Goal: Check status

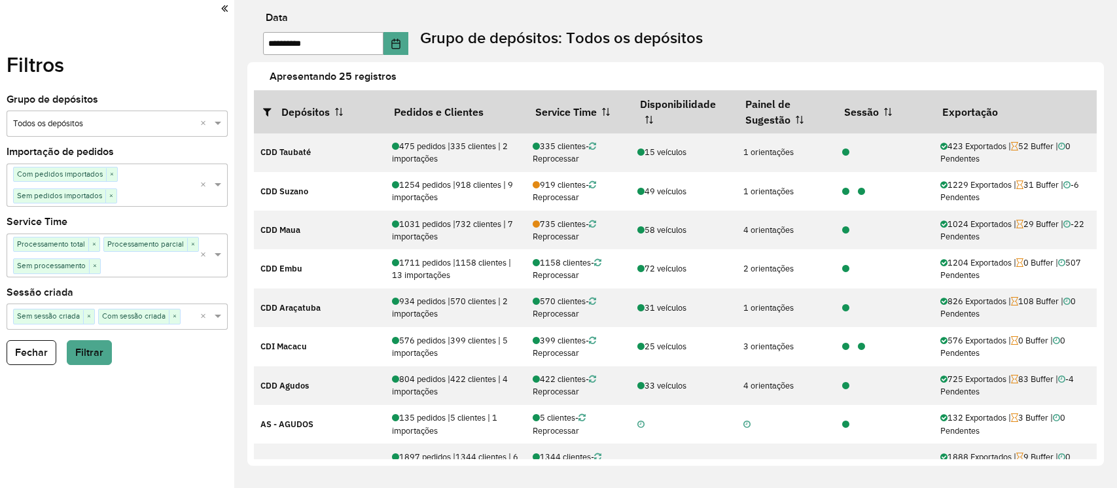
click at [408, 39] on button "Choose Date" at bounding box center [395, 43] width 25 height 23
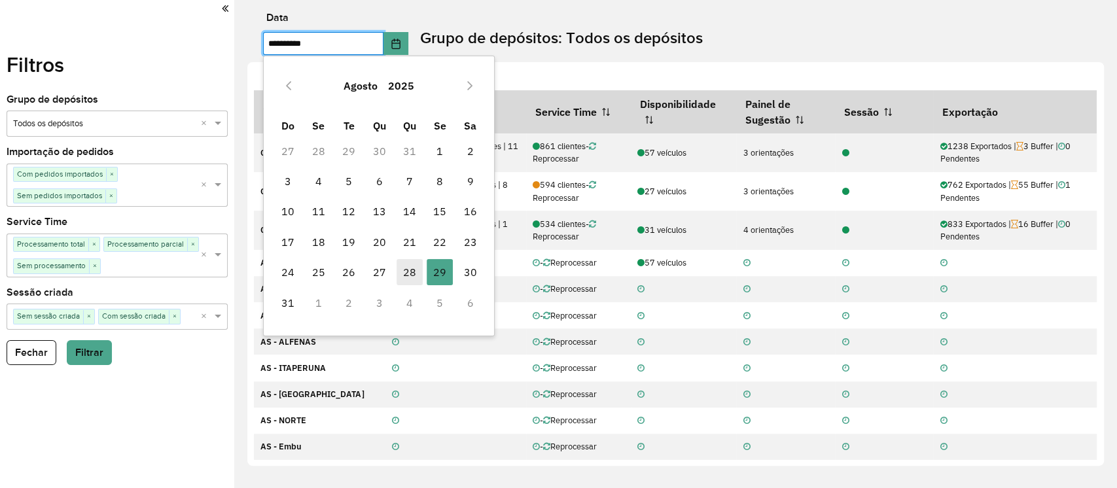
click at [415, 262] on span "28" at bounding box center [409, 272] width 26 height 26
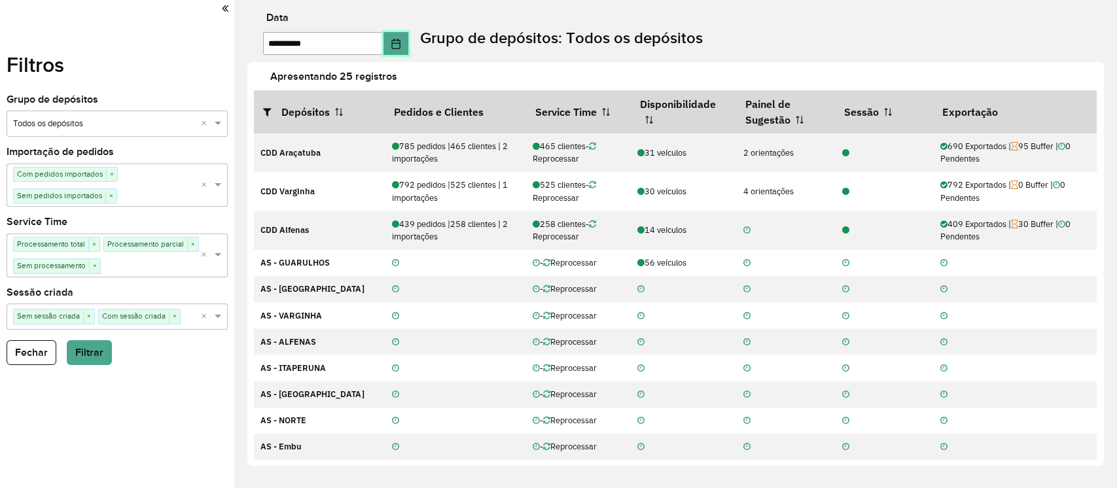
click at [398, 48] on icon "Choose Date" at bounding box center [396, 44] width 10 height 10
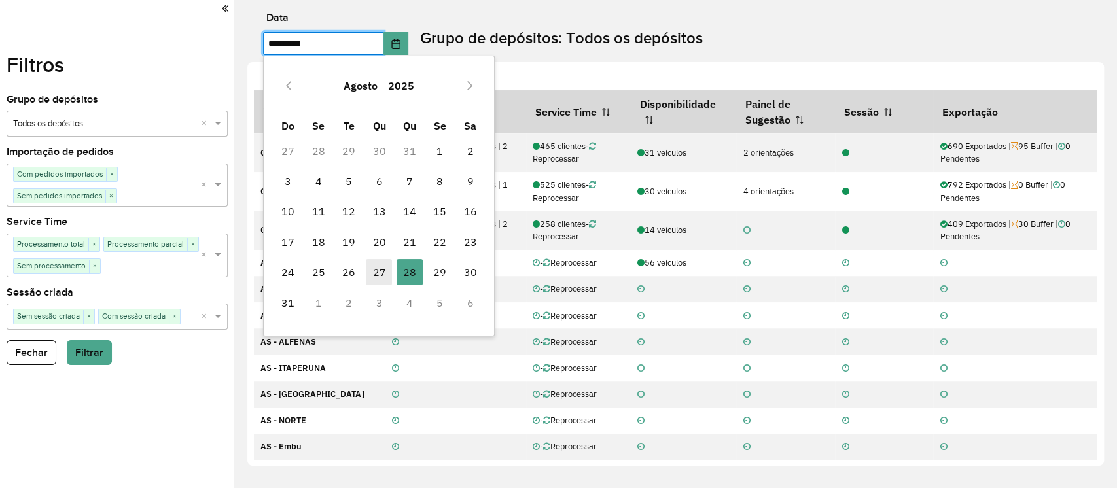
click at [380, 260] on span "27" at bounding box center [379, 272] width 26 height 26
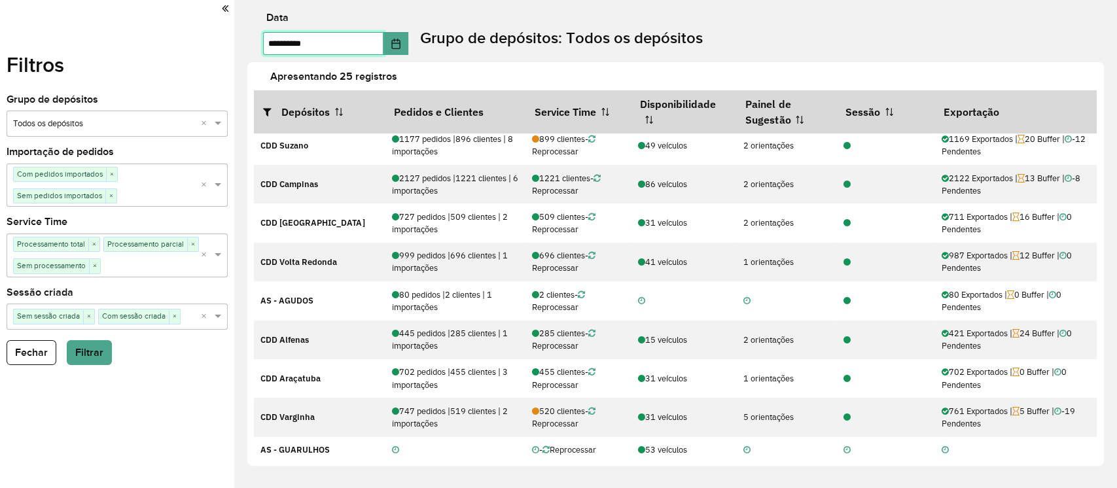
scroll to position [360, 0]
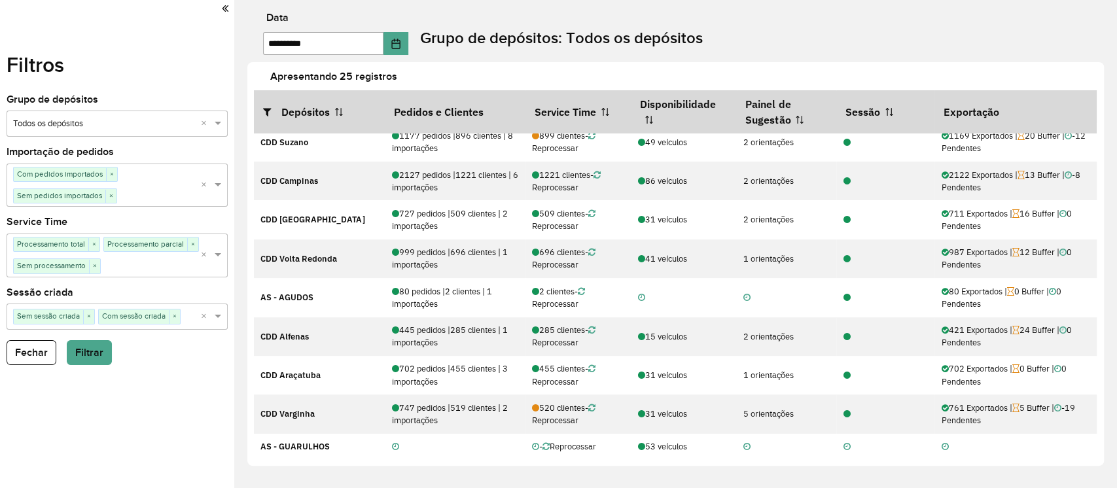
drag, startPoint x: 1096, startPoint y: 248, endPoint x: 1093, endPoint y: 229, distance: 19.3
click at [1093, 229] on div "Depósitos Pedidos e Clientes Service Time Disponibilidade Painel de Sugestão Se…" at bounding box center [675, 275] width 843 height 370
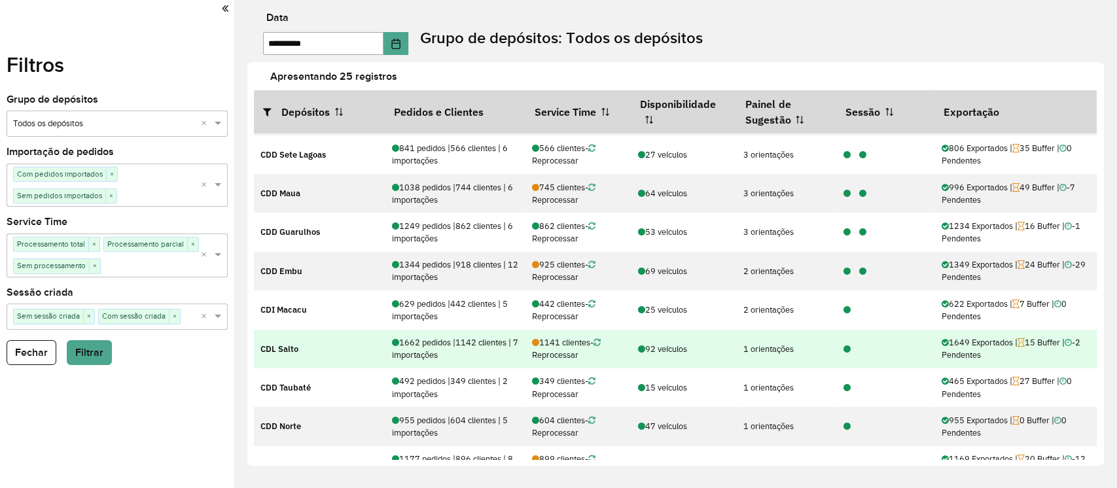
click at [843, 348] on icon at bounding box center [846, 349] width 7 height 9
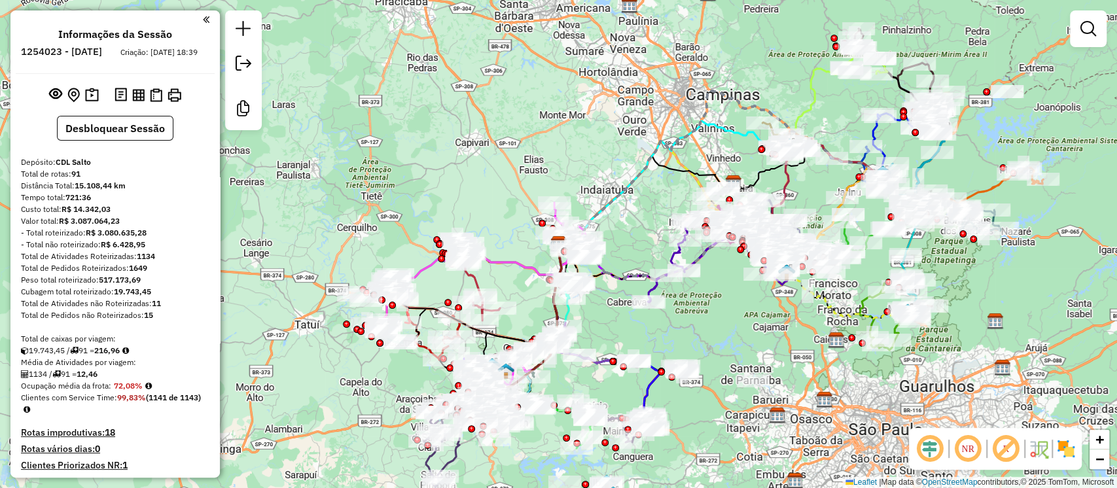
click at [1074, 452] on img at bounding box center [1065, 448] width 21 height 21
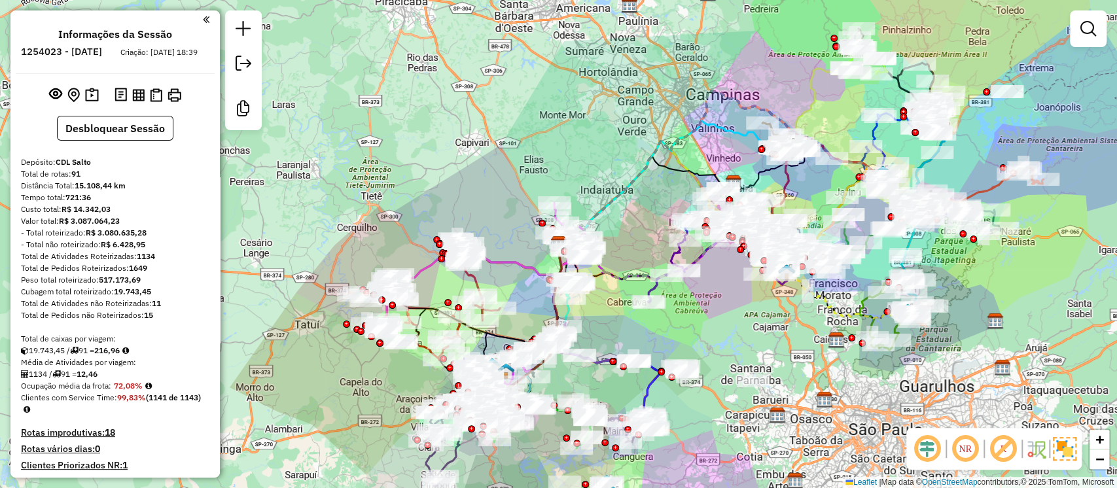
click at [932, 444] on em at bounding box center [926, 448] width 31 height 31
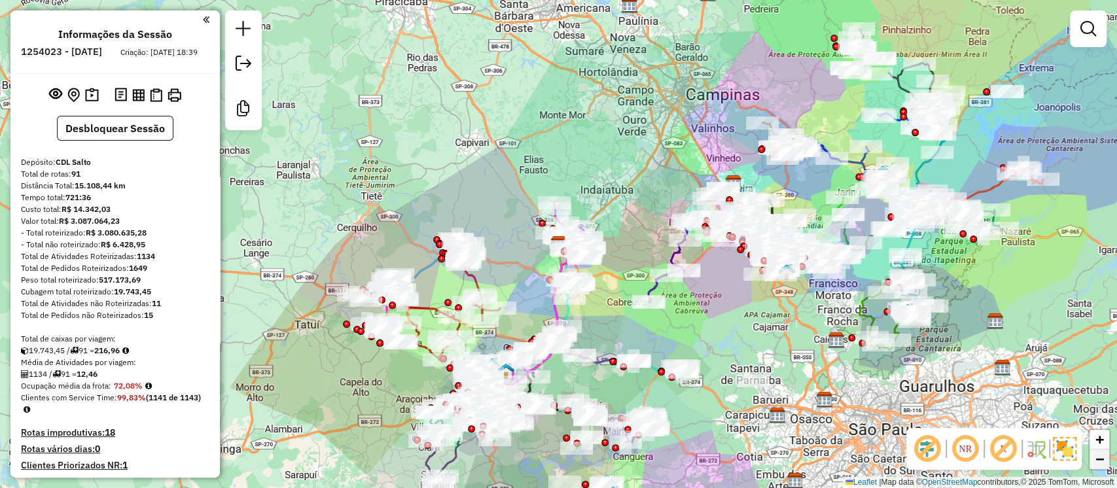
click at [1096, 463] on span "−" at bounding box center [1099, 459] width 9 height 16
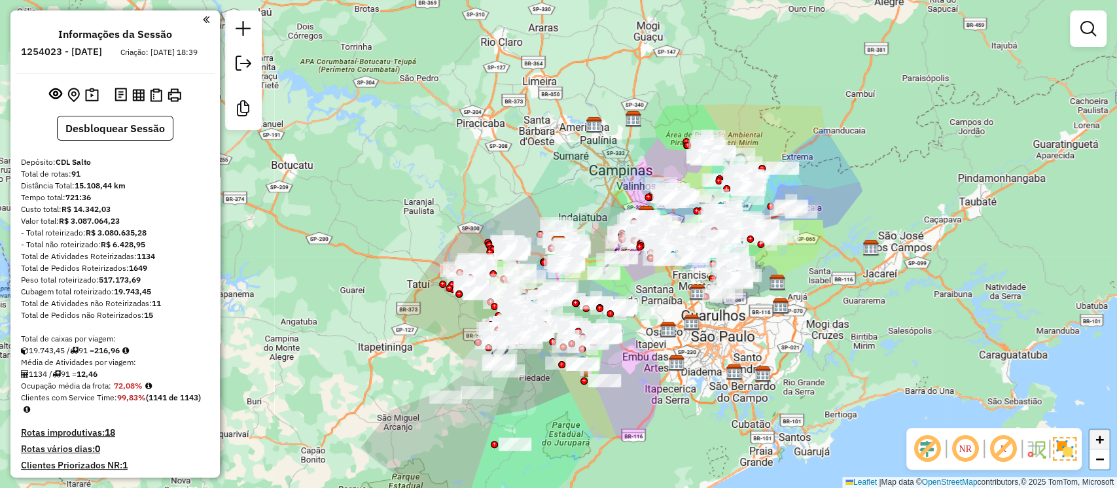
click at [1102, 441] on span "+" at bounding box center [1099, 439] width 9 height 16
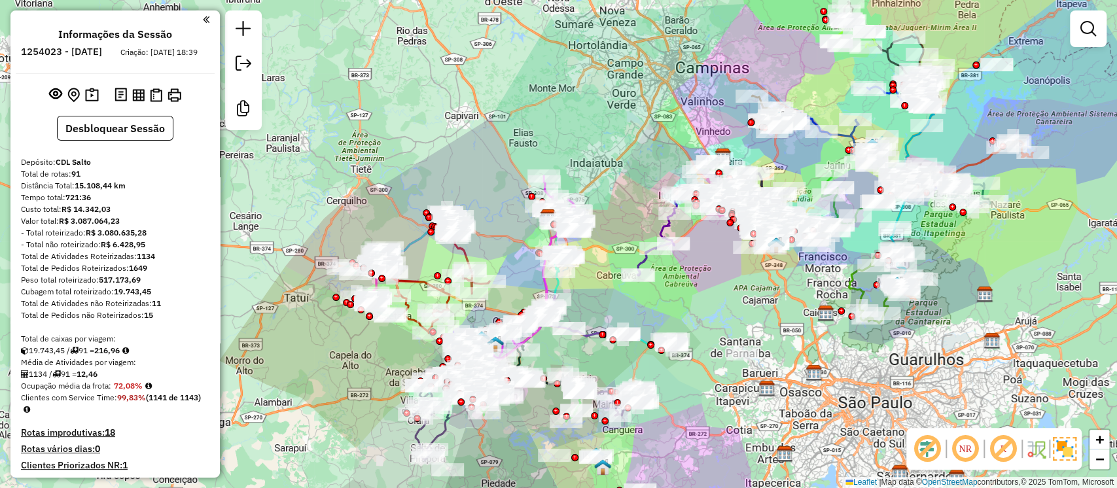
drag, startPoint x: 749, startPoint y: 337, endPoint x: 740, endPoint y: 312, distance: 26.5
click at [740, 312] on div "Janela de atendimento Grade de atendimento Capacidade Transportadoras Veículos …" at bounding box center [558, 244] width 1117 height 488
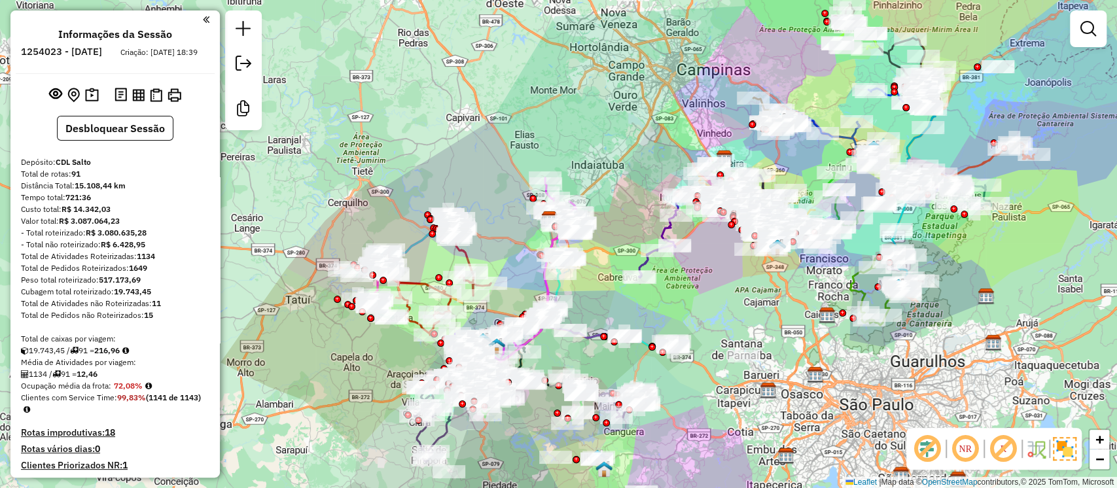
click at [675, 40] on div "Janela de atendimento Grade de atendimento Capacidade Transportadoras Veículos …" at bounding box center [558, 244] width 1117 height 488
